Goal: Navigation & Orientation: Find specific page/section

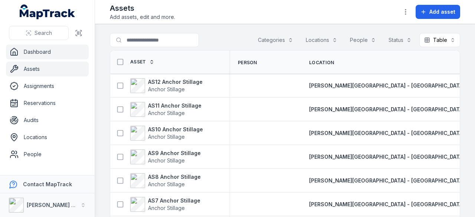
click at [52, 56] on link "Dashboard" at bounding box center [47, 52] width 83 height 15
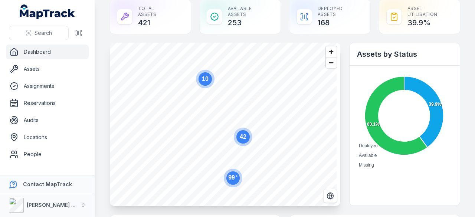
scroll to position [17, 0]
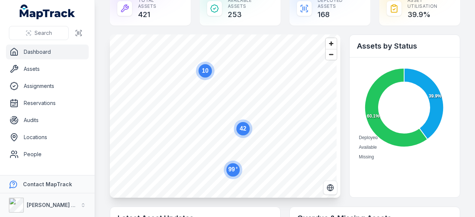
click at [100, 31] on main "Total Assets 421 Available Assets 253 Deployed Assets 168 Asset utilisation 39.…" at bounding box center [285, 108] width 380 height 217
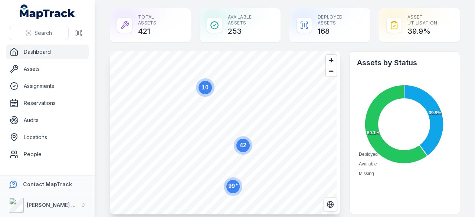
scroll to position [5, 0]
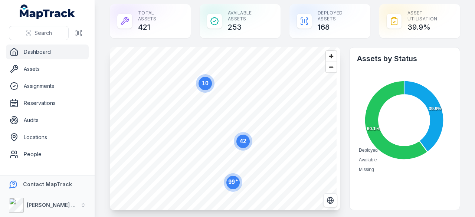
click at [101, 49] on main "Total Assets 421 Available Assets 253 Deployed Assets 168 Asset utilisation 39.…" at bounding box center [285, 108] width 380 height 217
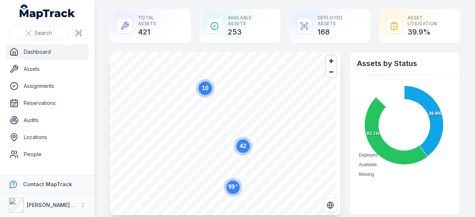
click at [36, 34] on span "Search" at bounding box center [42, 32] width 17 height 7
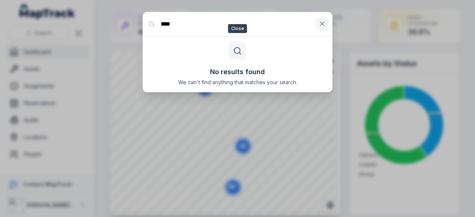
type input "****"
click at [325, 23] on icon at bounding box center [321, 23] width 7 height 7
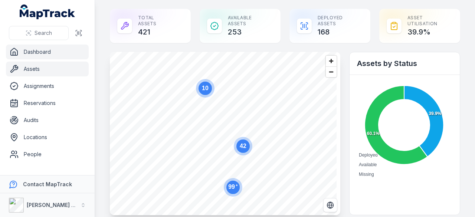
click at [51, 71] on link "Assets" at bounding box center [47, 69] width 83 height 15
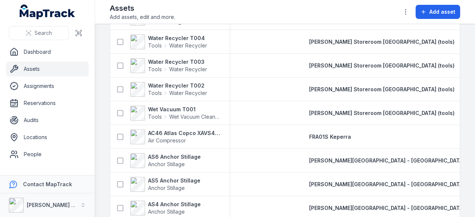
scroll to position [193, 0]
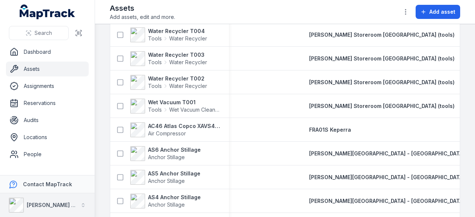
click at [82, 205] on icon "button" at bounding box center [82, 204] width 5 height 5
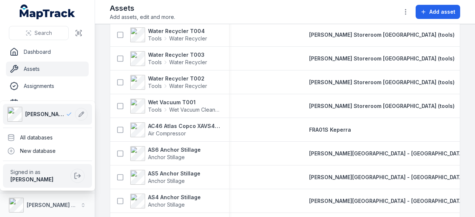
click at [100, 126] on div "Search Dashboard Assets Assignments Reservations Audits Locations People Contac…" at bounding box center [237, 108] width 475 height 217
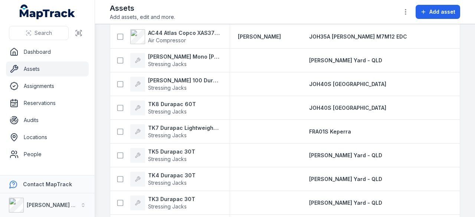
scroll to position [457, 0]
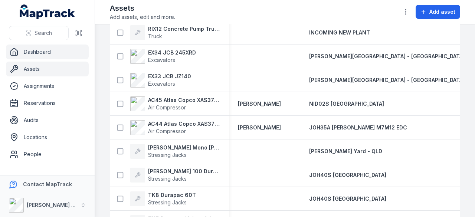
click at [42, 51] on link "Dashboard" at bounding box center [47, 52] width 83 height 15
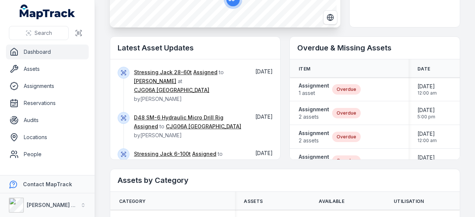
scroll to position [187, 0]
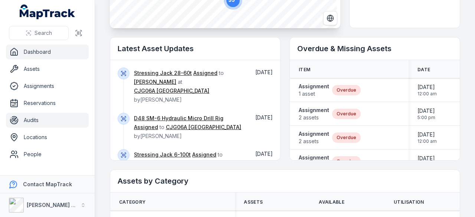
click at [45, 118] on link "Audits" at bounding box center [47, 120] width 83 height 15
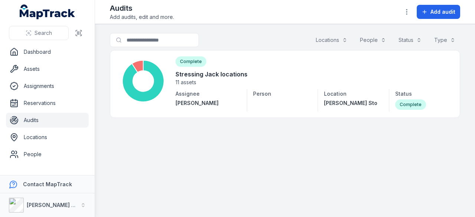
click at [55, 164] on nav "Dashboard Assets Assignments Reservations Audits Locations People" at bounding box center [47, 110] width 95 height 131
click at [50, 54] on link "Dashboard" at bounding box center [47, 52] width 83 height 15
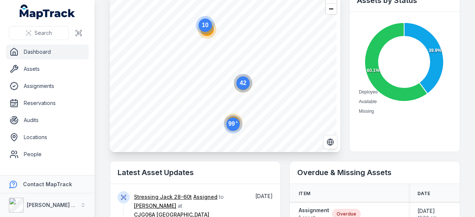
scroll to position [63, 0]
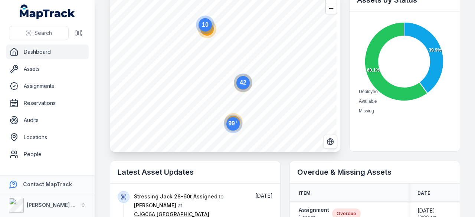
click at [101, 6] on main "Total Assets 421 Available Assets 253 Deployed Assets 168 Asset utilisation 39.…" at bounding box center [285, 108] width 380 height 217
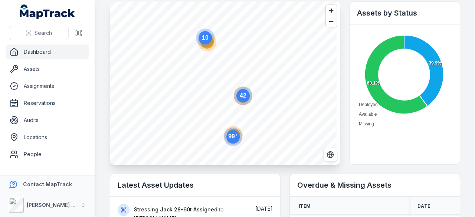
scroll to position [50, 0]
click at [101, 6] on main "Total Assets 421 Available Assets 253 Deployed Assets 168 Asset utilisation 39.…" at bounding box center [285, 108] width 380 height 217
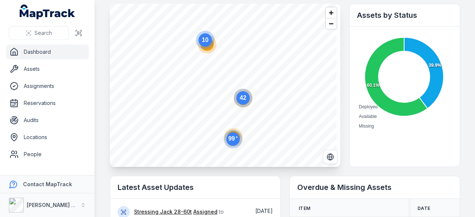
scroll to position [48, 0]
click at [101, 7] on main "Total Assets 421 Available Assets 253 Deployed Assets 168 Asset utilisation 39.…" at bounding box center [285, 108] width 380 height 217
